Goal: Information Seeking & Learning: Compare options

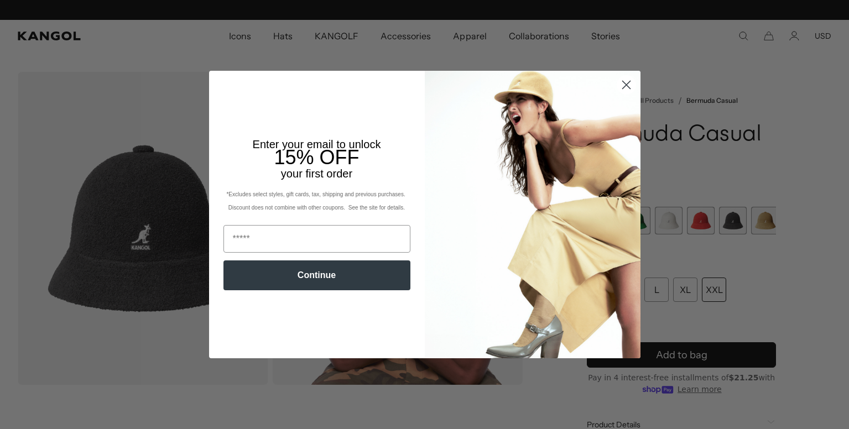
scroll to position [0, 228]
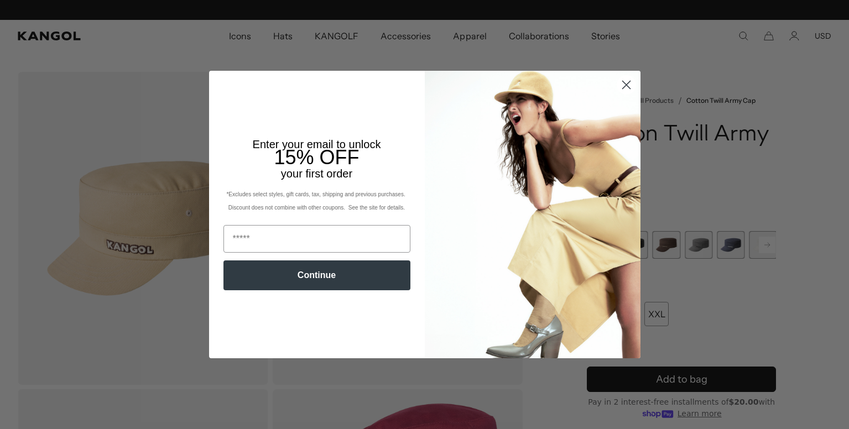
scroll to position [0, 228]
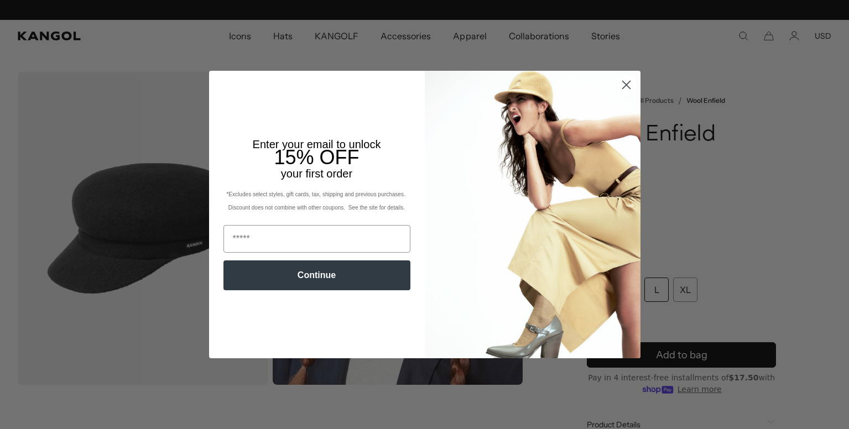
scroll to position [0, 228]
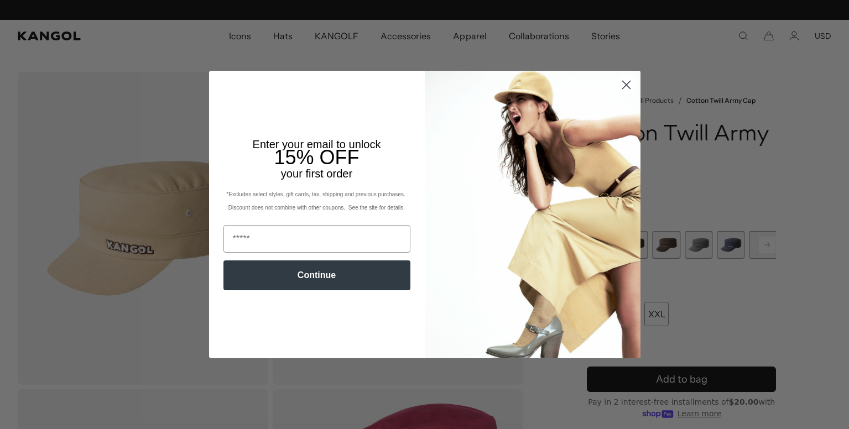
scroll to position [0, 228]
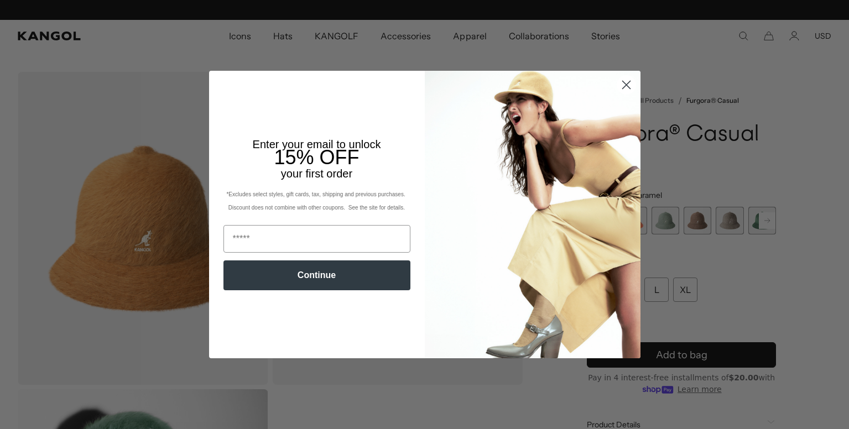
scroll to position [0, 228]
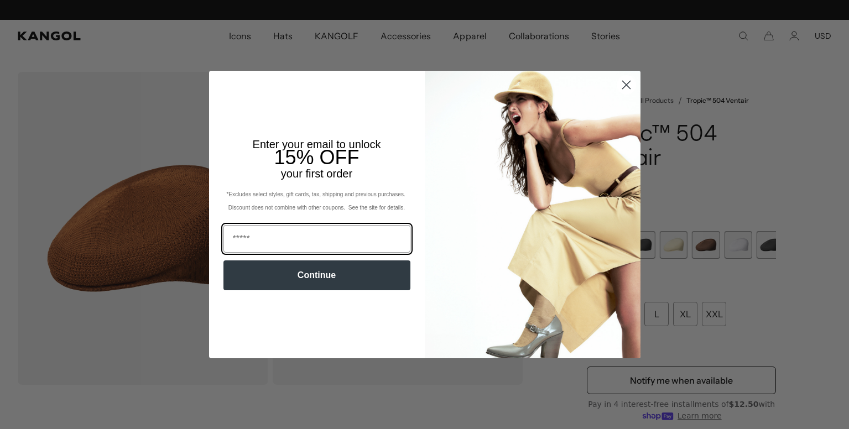
scroll to position [0, 228]
